Goal: Task Accomplishment & Management: Complete application form

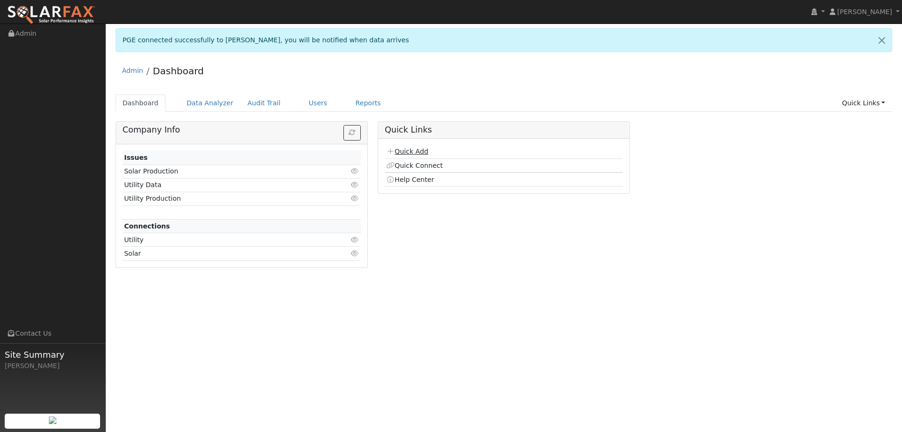
click at [416, 154] on link "Quick Add" at bounding box center [407, 151] width 42 height 8
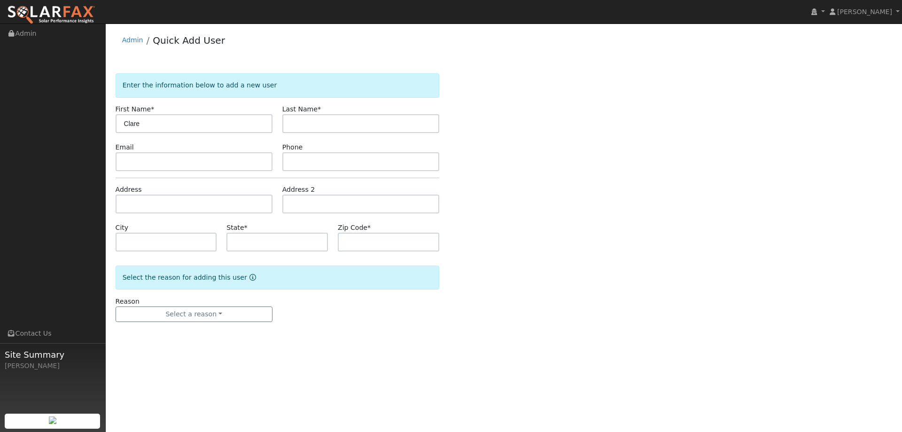
type input "Clare"
type input "Lu"
paste input "[EMAIL_ADDRESS][DOMAIN_NAME]"
type input "[EMAIL_ADDRESS][DOMAIN_NAME]"
click at [343, 155] on input "text" at bounding box center [360, 161] width 157 height 19
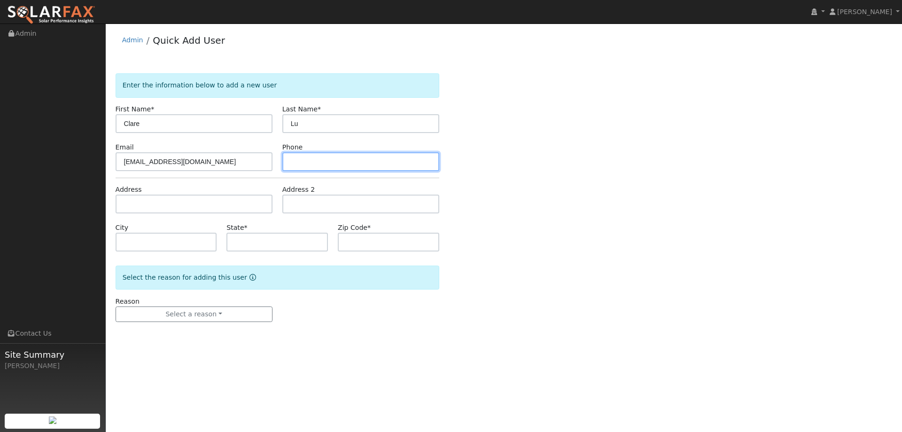
paste input "[PHONE_NUMBER]"
type input "[PHONE_NUMBER]"
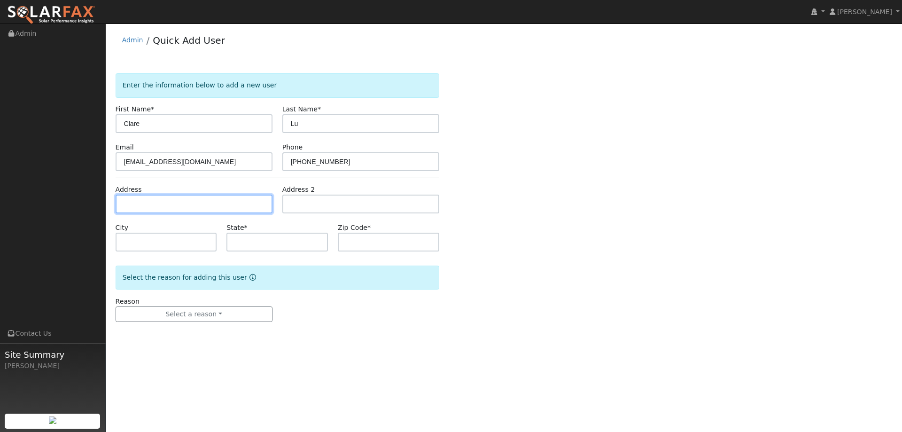
click at [239, 200] on input "text" at bounding box center [194, 203] width 157 height 19
paste input "1657 Harvest Dr"
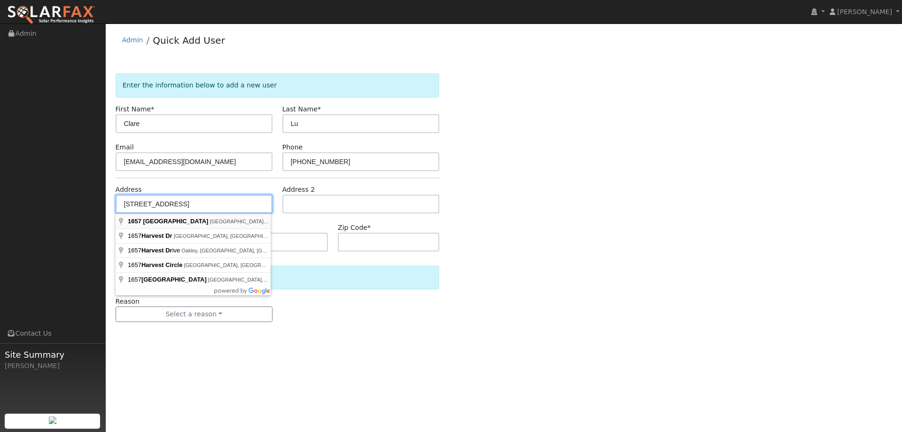
type input "[GEOGRAPHIC_DATA]"
type input "[PERSON_NAME]"
type input "CA"
type input "95616"
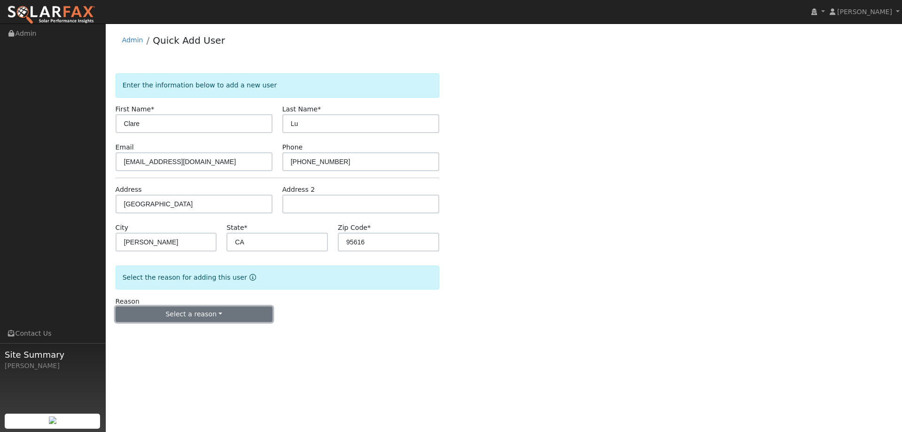
click at [192, 312] on button "Select a reason" at bounding box center [194, 314] width 157 height 16
click at [167, 331] on link "New lead" at bounding box center [168, 333] width 104 height 13
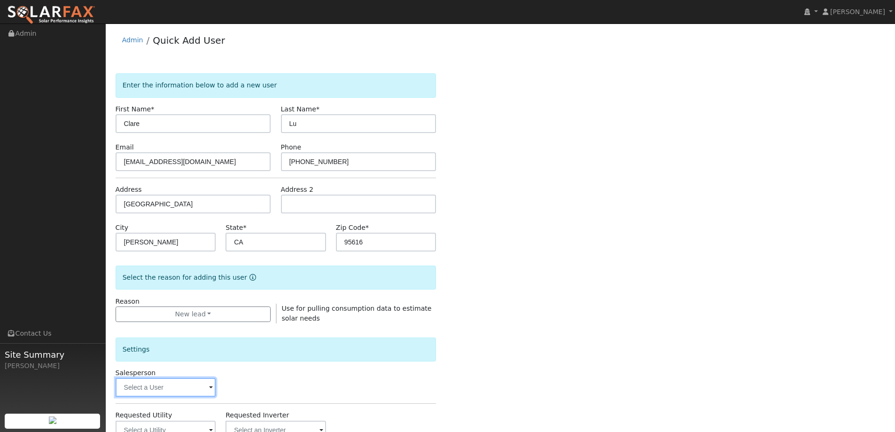
click at [177, 383] on input "text" at bounding box center [166, 387] width 100 height 19
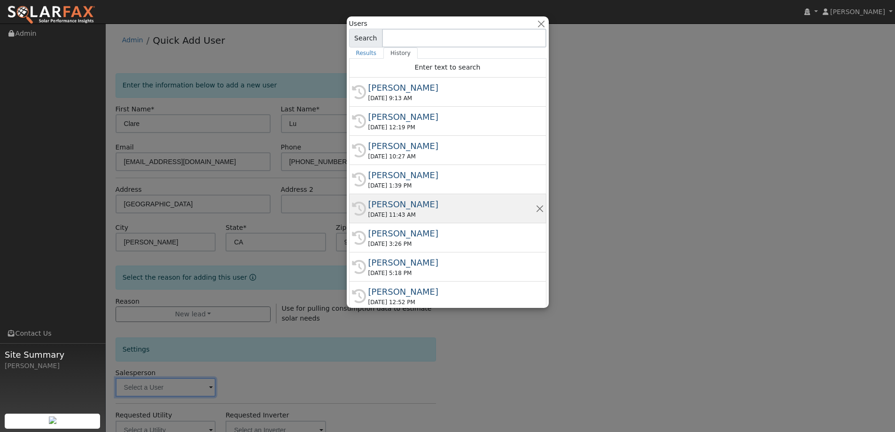
click at [421, 213] on div "[DATE] 11:43 AM" at bounding box center [451, 214] width 167 height 8
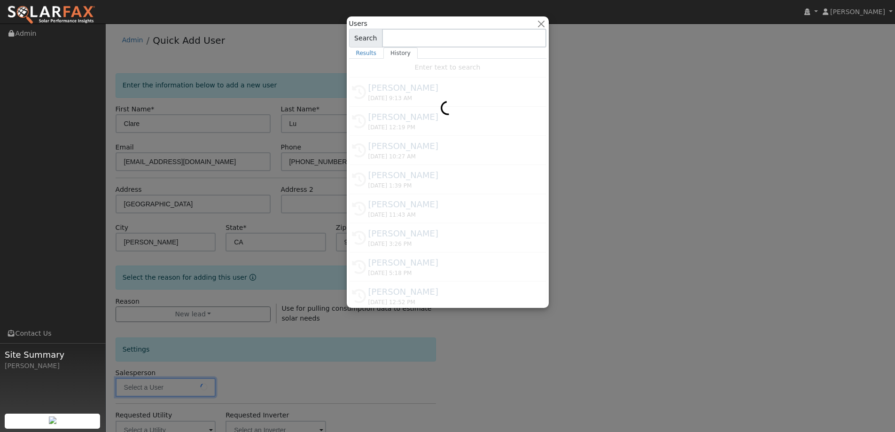
type input "Tory Kelly"
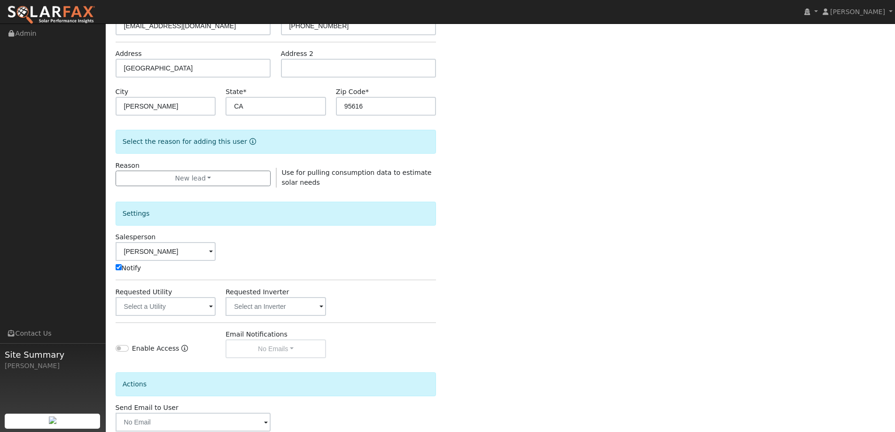
scroll to position [141, 0]
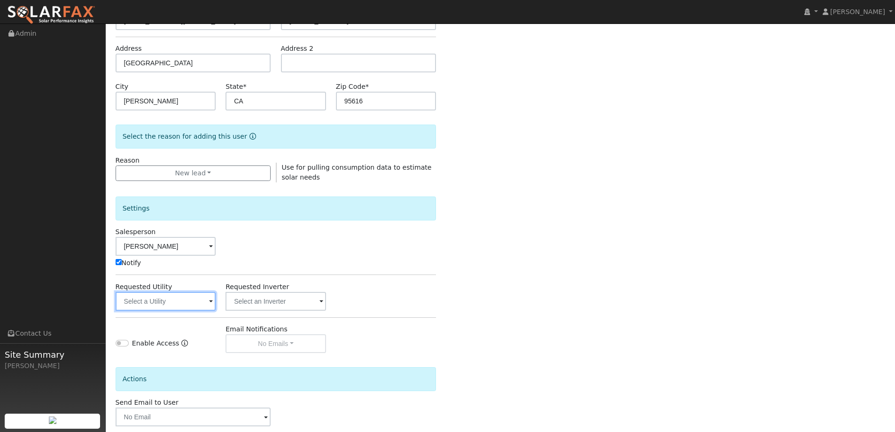
click at [198, 294] on input "text" at bounding box center [166, 301] width 100 height 19
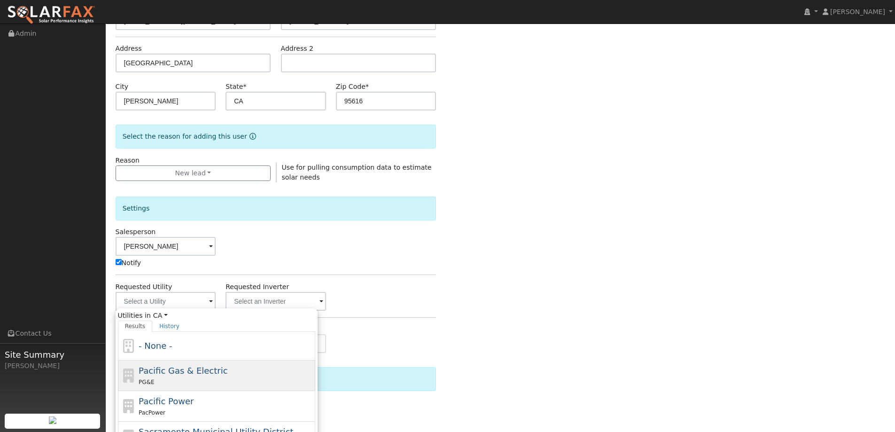
click at [203, 366] on span "Pacific Gas & Electric" at bounding box center [183, 370] width 89 height 10
type input "Pacific Gas & Electric"
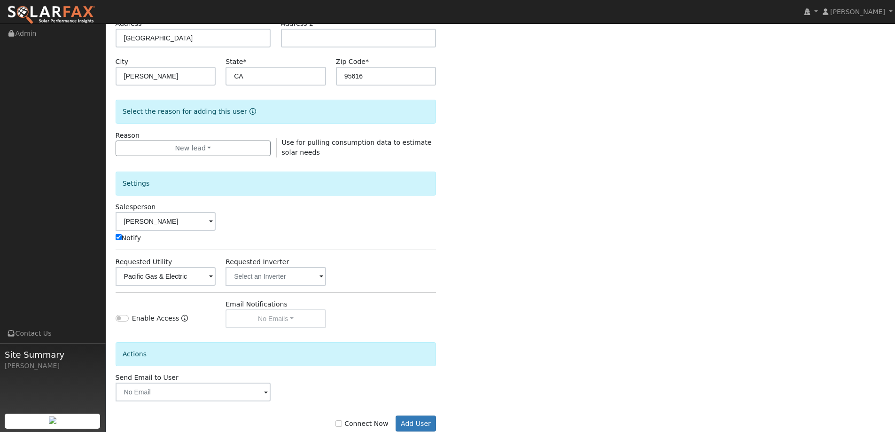
scroll to position [189, 0]
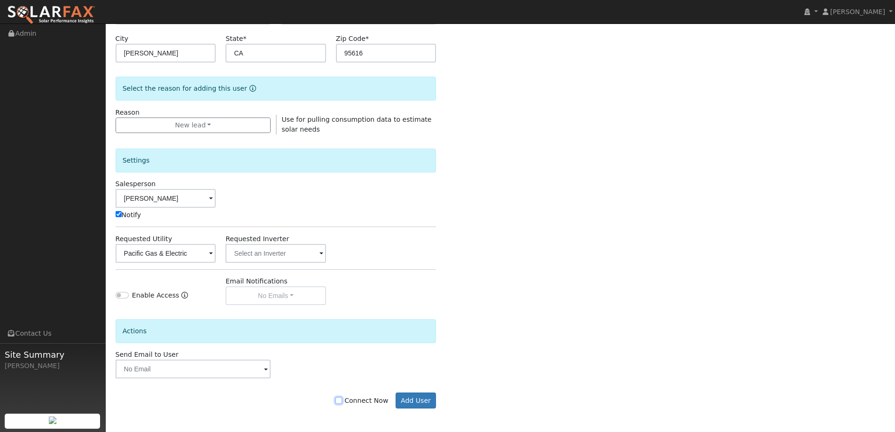
click at [342, 399] on input "Connect Now" at bounding box center [338, 400] width 7 height 7
checkbox input "true"
click at [402, 397] on button "Add User" at bounding box center [415, 400] width 41 height 16
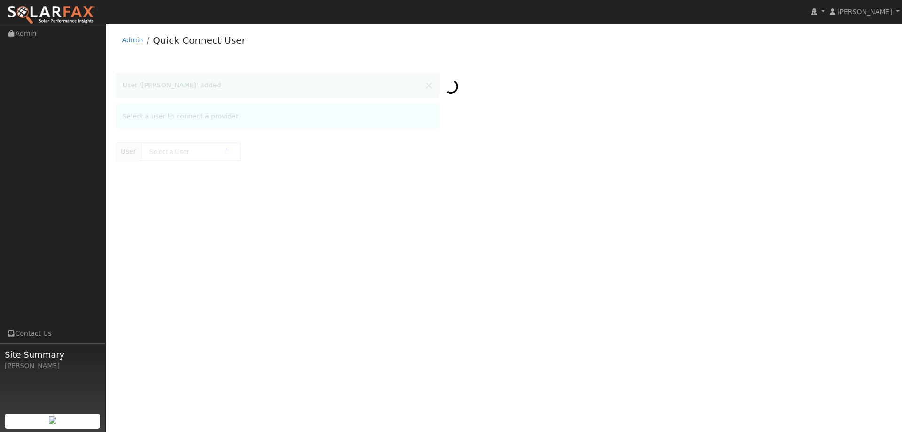
type input "Clare Lu"
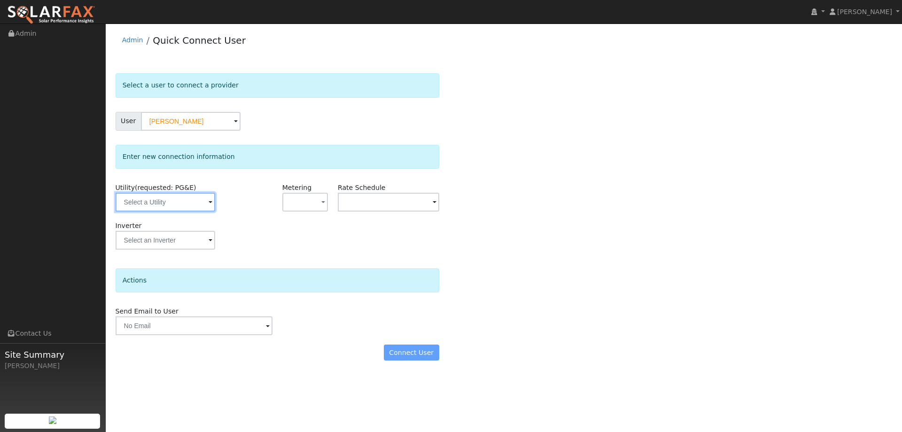
click at [194, 206] on input "text" at bounding box center [166, 202] width 100 height 19
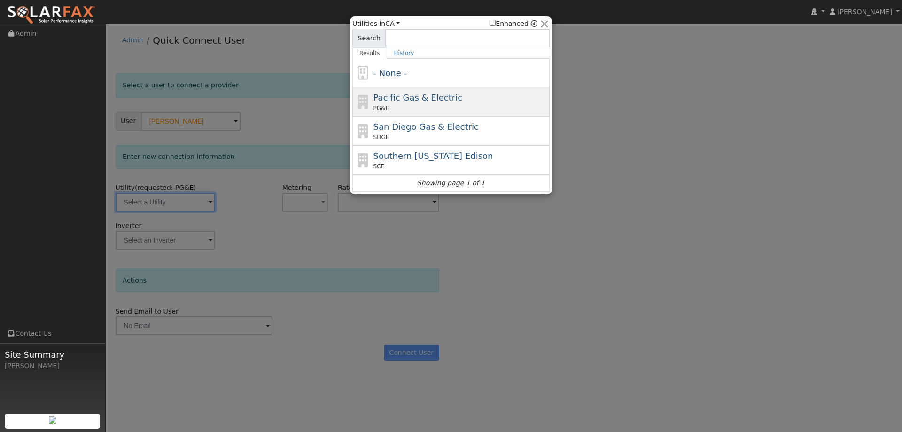
click at [464, 111] on div "PG&E" at bounding box center [460, 108] width 174 height 8
type input "PG&E"
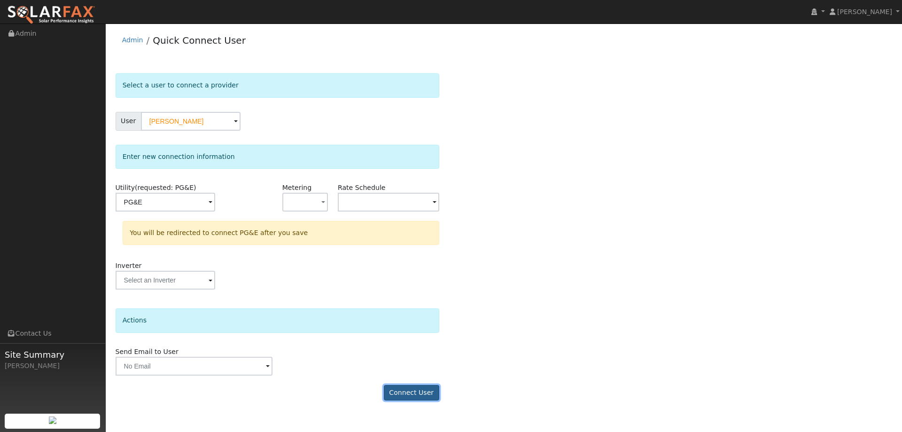
click at [430, 393] on button "Connect User" at bounding box center [411, 393] width 55 height 16
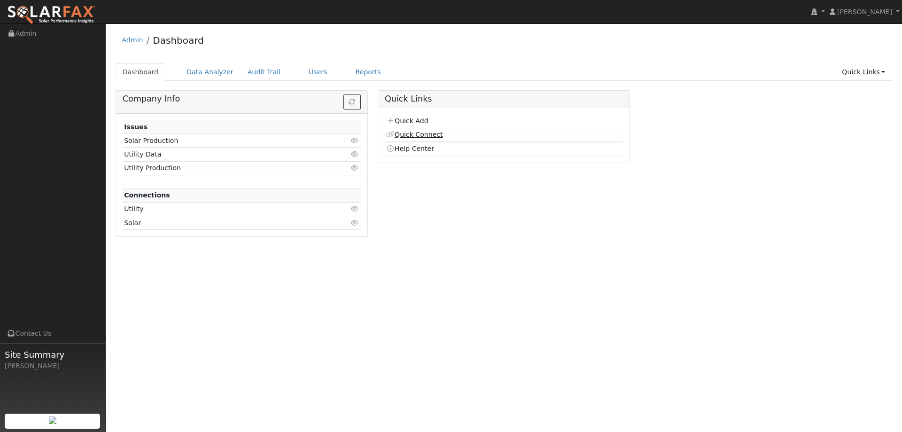
click at [394, 131] on icon at bounding box center [390, 134] width 8 height 7
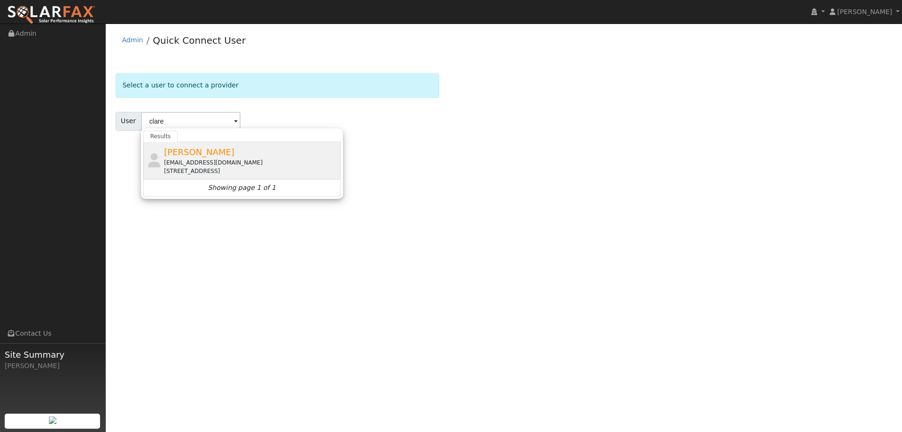
click at [197, 157] on div "Clare Lu yifanlu@gmail.com 1657 Harvest Street, Davis, CA 95616" at bounding box center [251, 161] width 174 height 30
type input "Clare Lu"
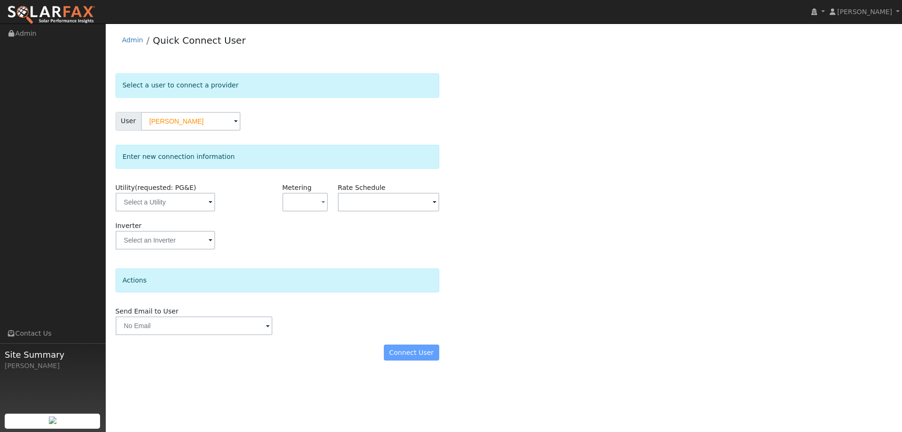
click at [209, 205] on span at bounding box center [211, 202] width 4 height 11
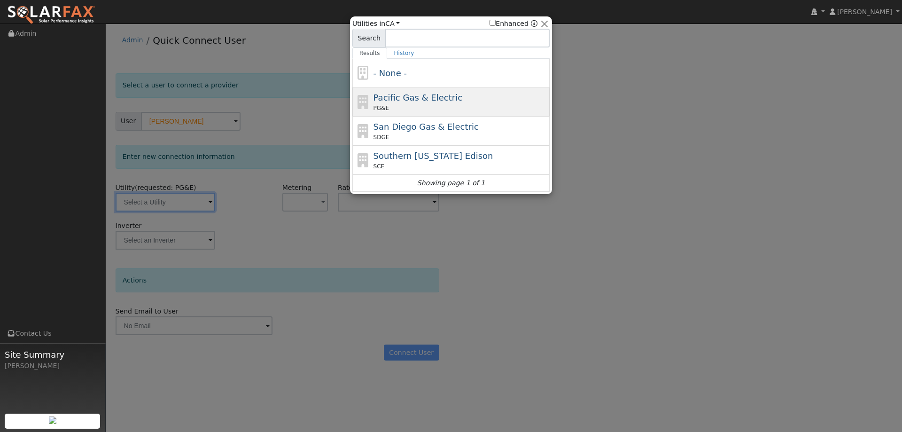
click at [383, 104] on span "PG&E" at bounding box center [380, 108] width 15 height 8
type input "PG&E"
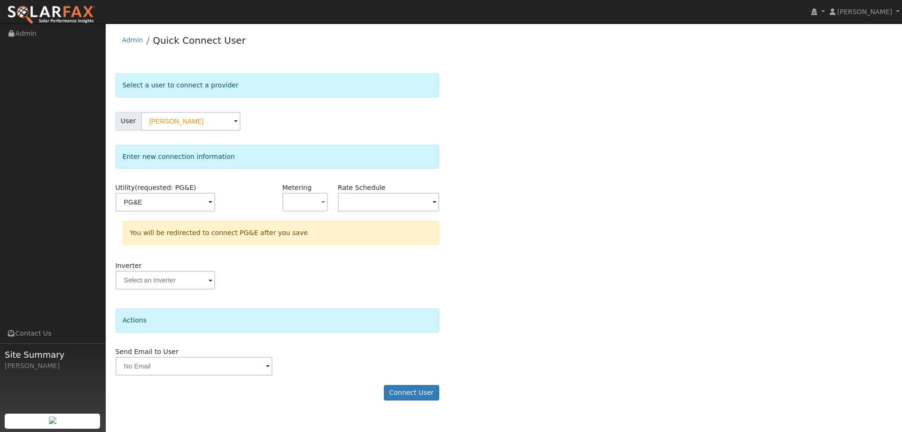
click at [420, 383] on form "Select a user to connect a provider User Clare Lu Account Default Account Defau…" at bounding box center [278, 241] width 324 height 336
click at [419, 391] on button "Connect User" at bounding box center [411, 393] width 55 height 16
